Goal: Information Seeking & Learning: Learn about a topic

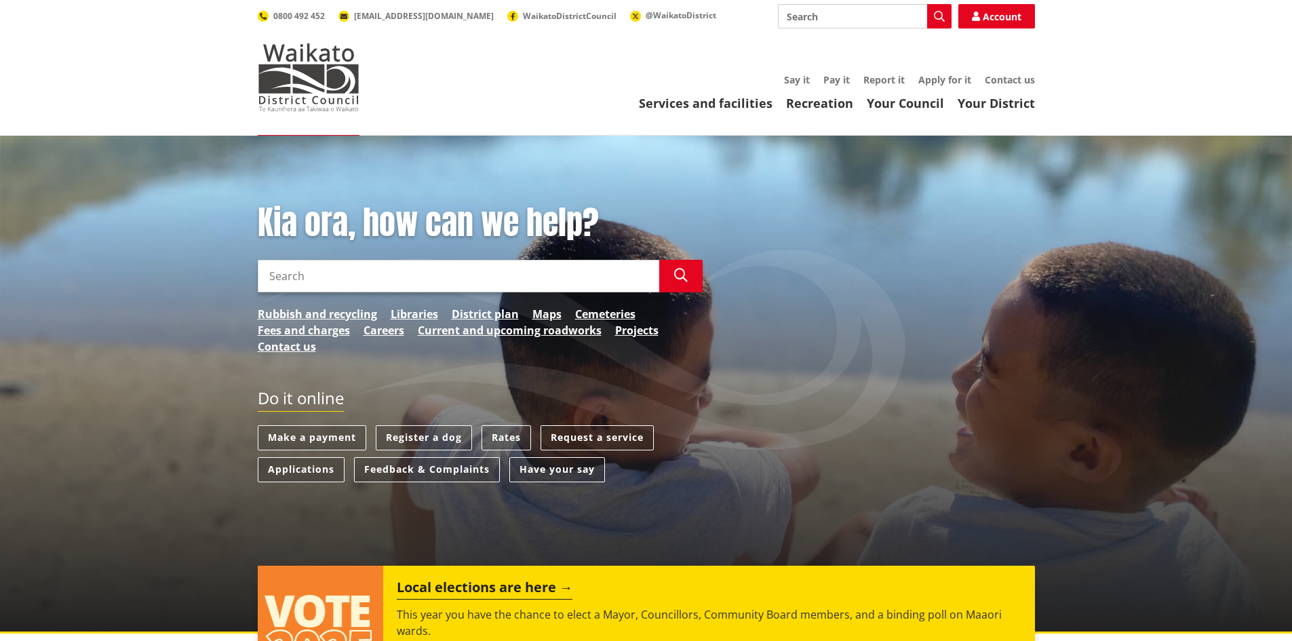
click at [436, 271] on input "Search" at bounding box center [459, 276] width 402 height 33
type input "flood assessment"
click at [683, 276] on icon "button" at bounding box center [681, 276] width 14 height 14
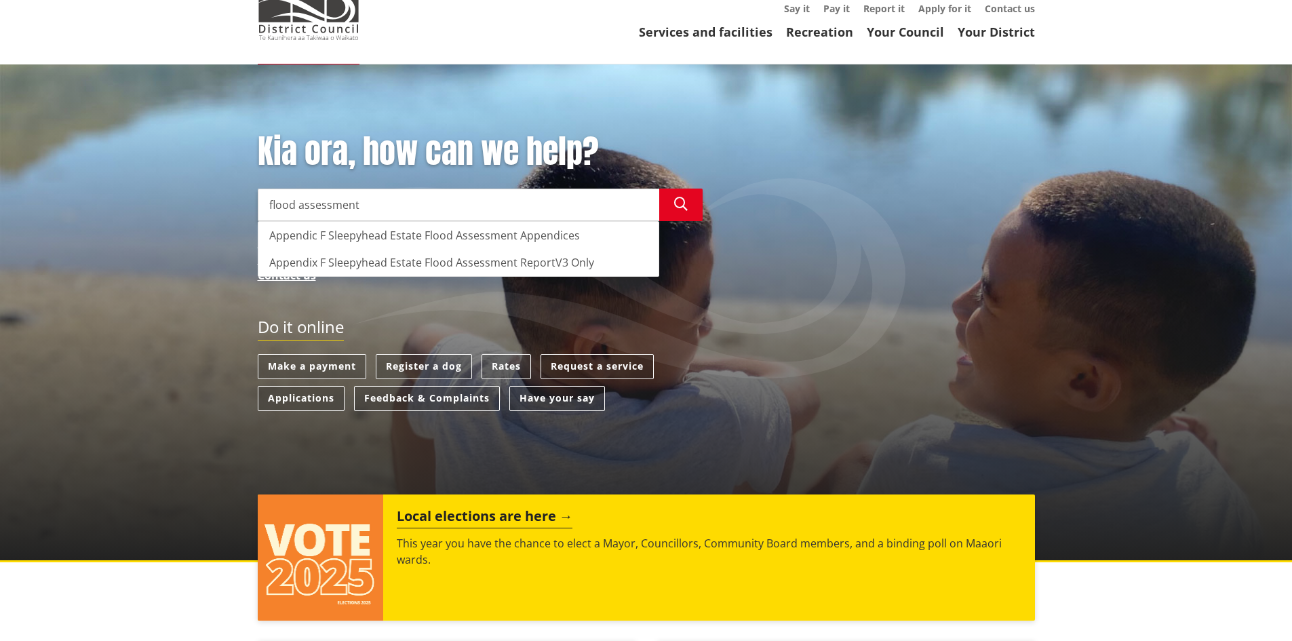
scroll to position [68, 0]
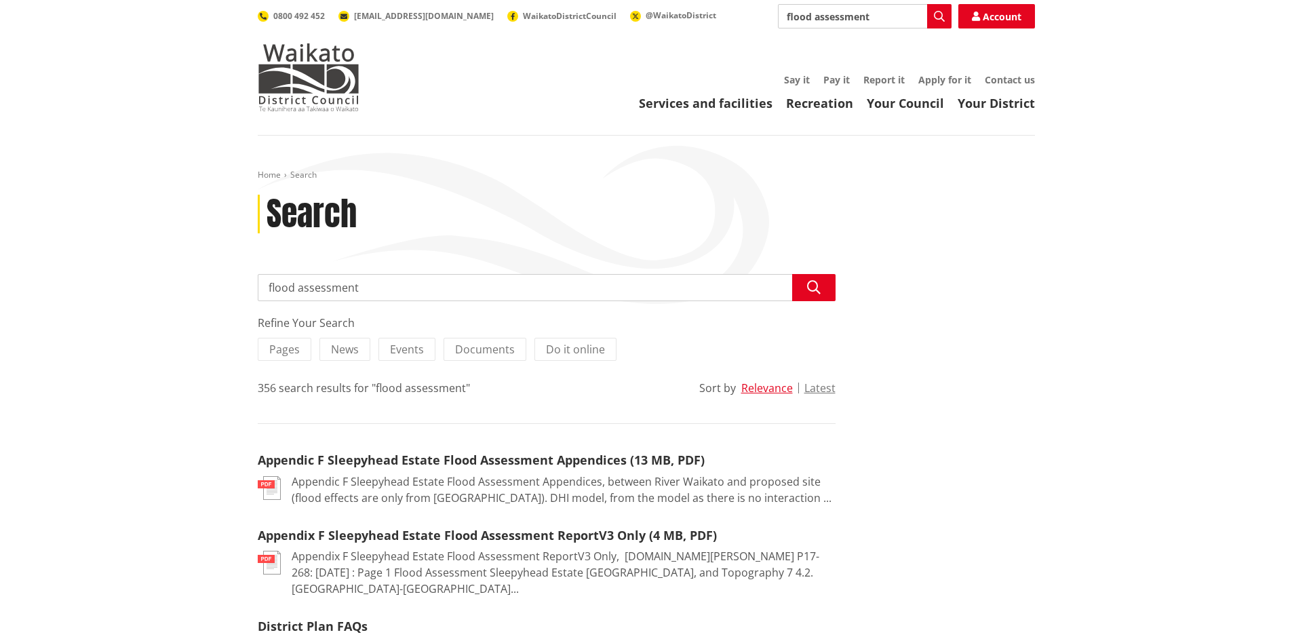
click at [429, 290] on input "flood assessment" at bounding box center [547, 287] width 578 height 27
type input "f"
type input "Flood viewer"
click at [809, 276] on button "Search" at bounding box center [813, 287] width 43 height 27
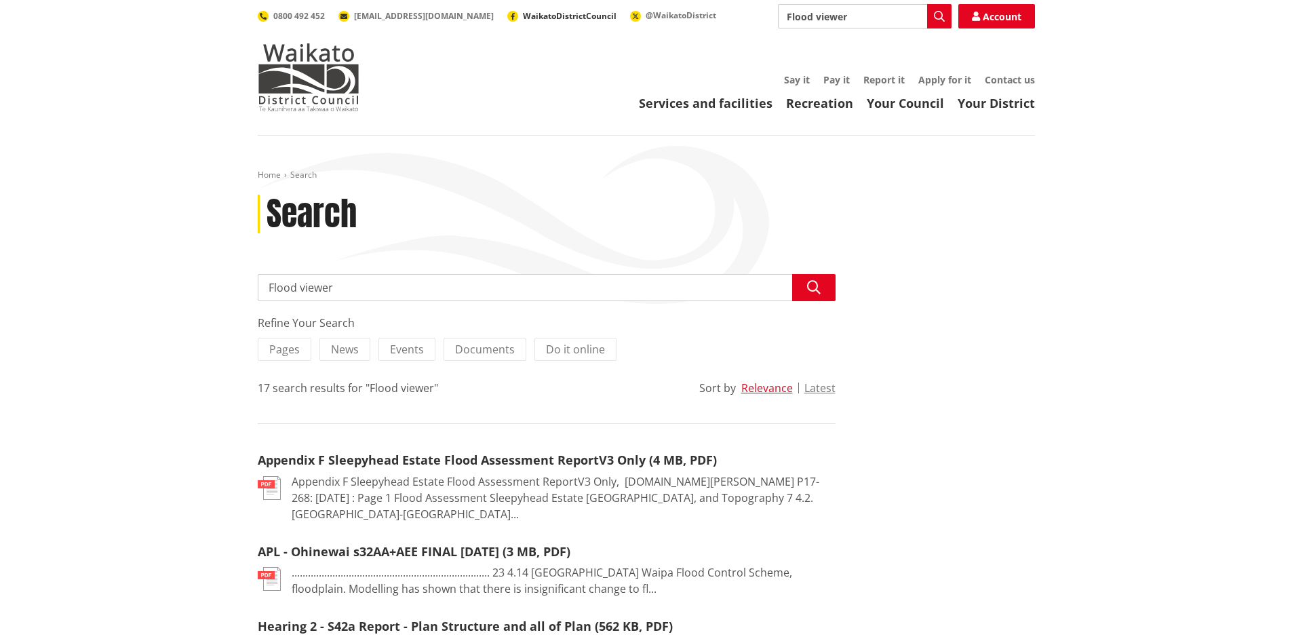
click at [523, 12] on span "WaikatoDistrictCouncil" at bounding box center [570, 16] width 94 height 12
